Goal: Information Seeking & Learning: Stay updated

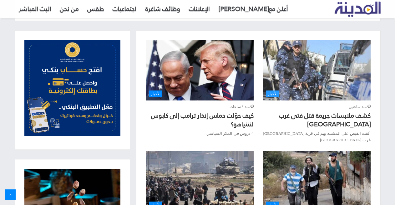
scroll to position [250, 0]
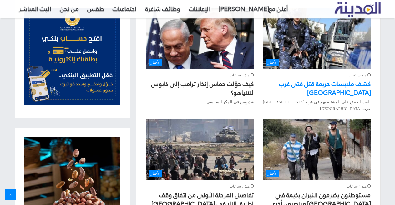
click at [326, 85] on link "كشف ملابسات جريمة قتل فتى غرب [GEOGRAPHIC_DATA]" at bounding box center [324, 88] width 91 height 21
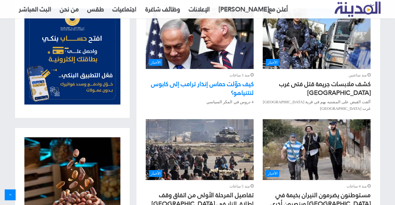
click at [206, 87] on link "كيف حوّلت حماس إنذار ترامب إلى كابوس لنتنياهو؟" at bounding box center [202, 88] width 102 height 21
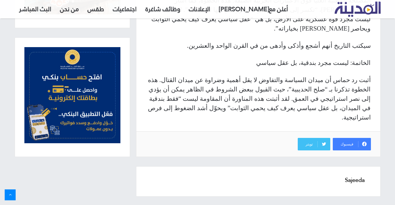
scroll to position [958, 0]
